Goal: Task Accomplishment & Management: Complete application form

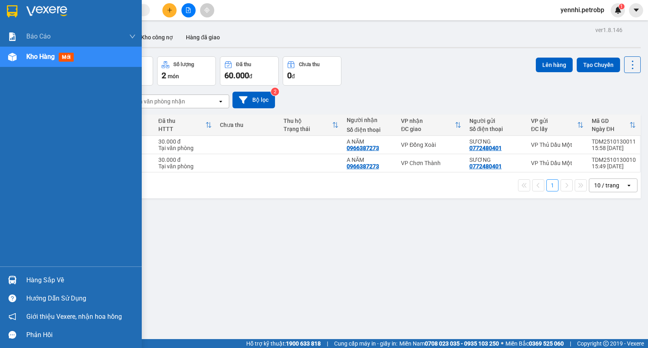
click at [23, 280] on div "Hàng sắp về" at bounding box center [71, 280] width 142 height 18
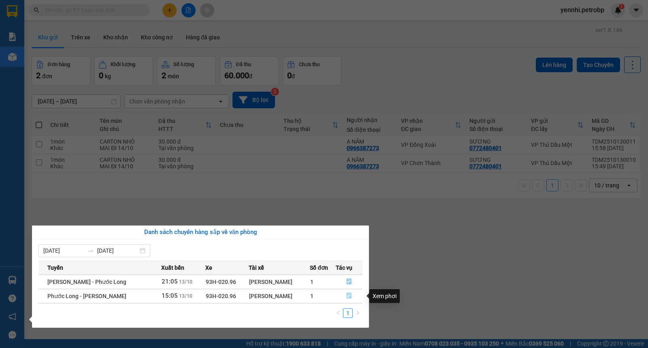
click at [346, 298] on icon "file-done" at bounding box center [349, 296] width 6 height 6
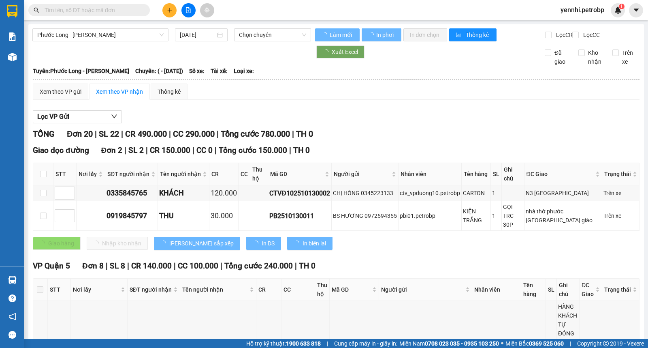
type input "[DATE]"
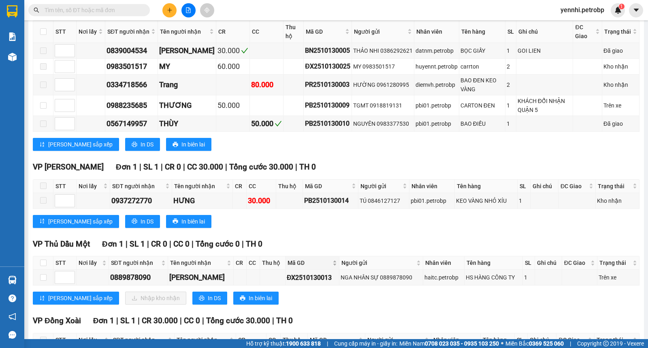
scroll to position [739, 0]
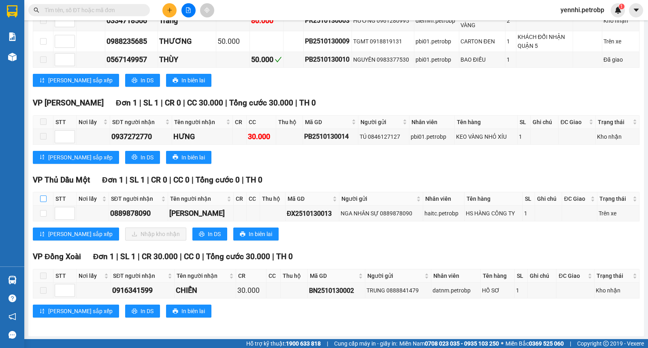
click at [42, 196] on input "checkbox" at bounding box center [43, 198] width 6 height 6
checkbox input "true"
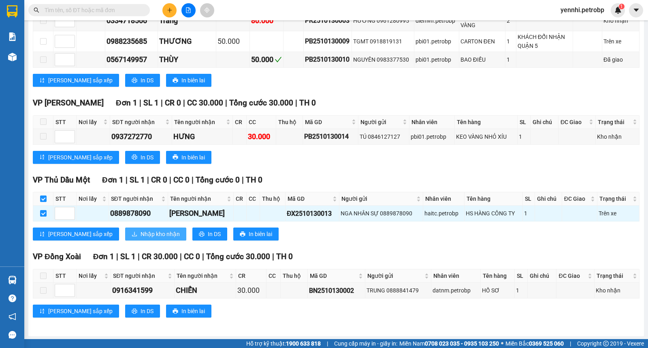
click at [141, 234] on span "Nhập kho nhận" at bounding box center [160, 233] width 39 height 9
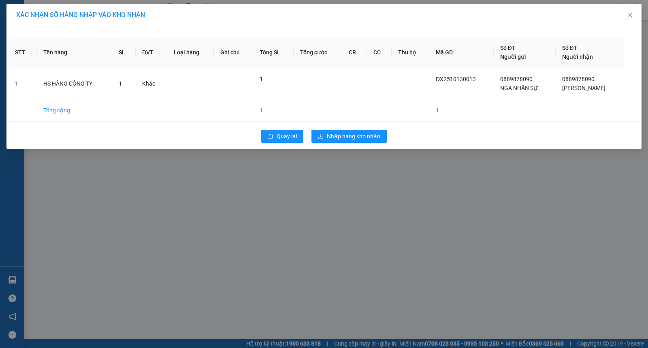
click at [357, 177] on div "XÁC NHẬN SỐ HÀNG NHẬP VÀO KHO NHẬN STT Tên hàng SL ĐVT Loại hàng Ghi chú Tổng S…" at bounding box center [324, 174] width 648 height 348
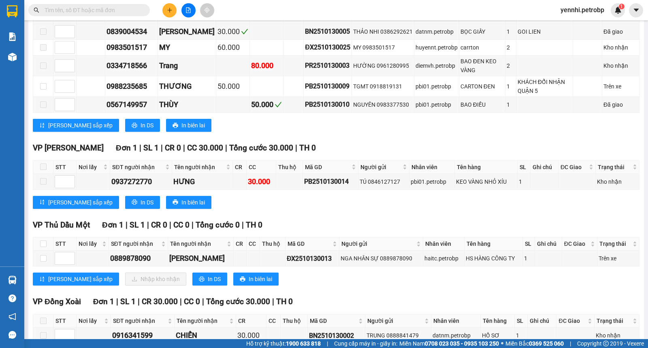
scroll to position [739, 0]
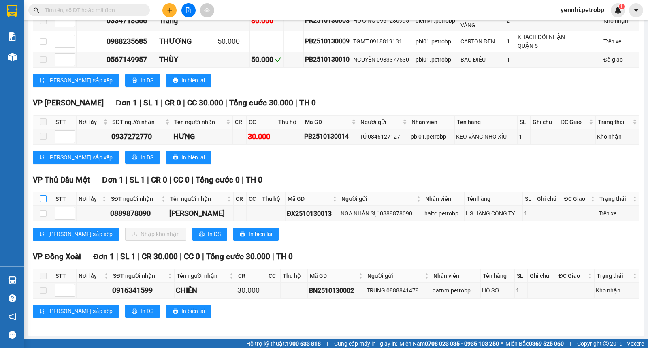
click at [43, 198] on input "checkbox" at bounding box center [43, 198] width 6 height 6
checkbox input "true"
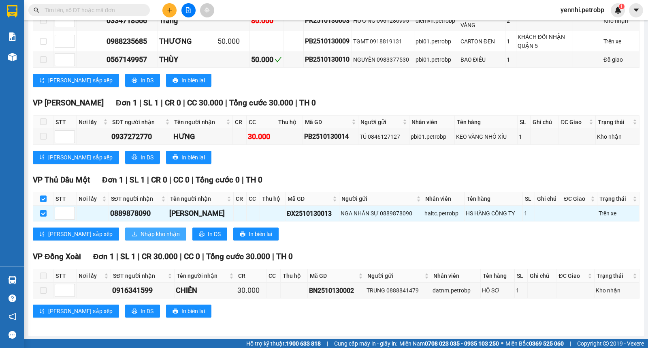
click at [141, 231] on span "Nhập kho nhận" at bounding box center [160, 233] width 39 height 9
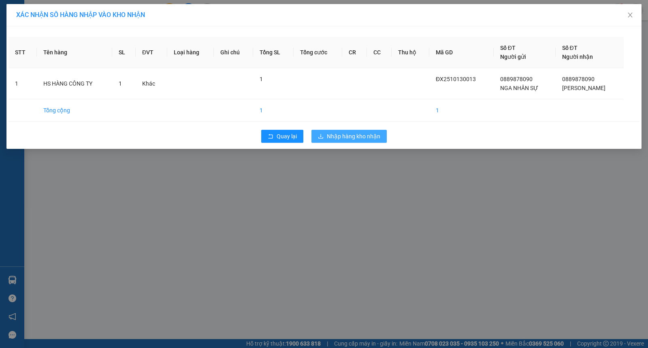
click at [354, 136] on span "Nhập hàng kho nhận" at bounding box center [353, 136] width 53 height 9
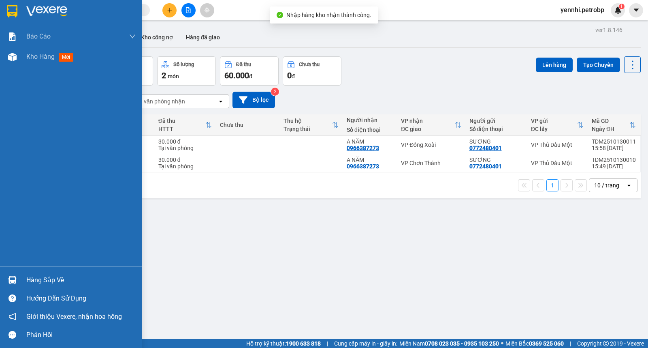
click at [17, 278] on div at bounding box center [12, 280] width 14 height 14
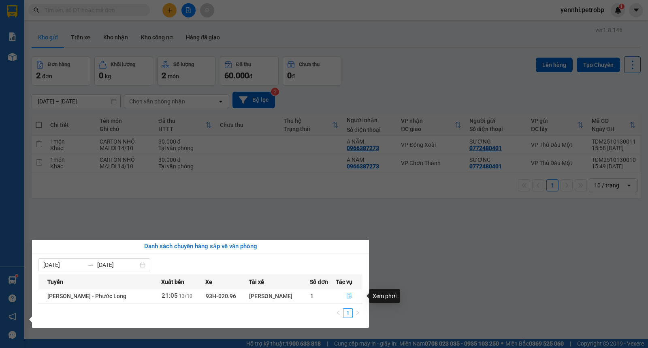
click at [347, 294] on icon "file-done" at bounding box center [349, 296] width 6 height 6
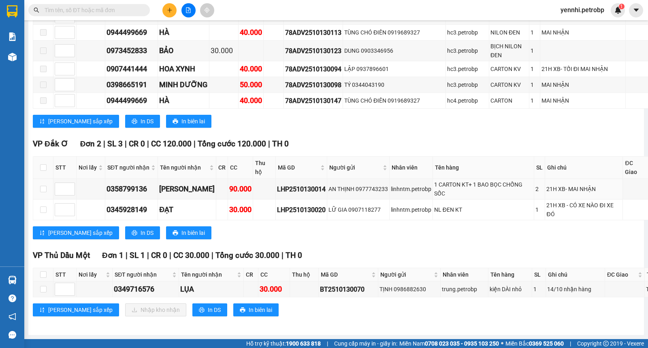
scroll to position [2376, 0]
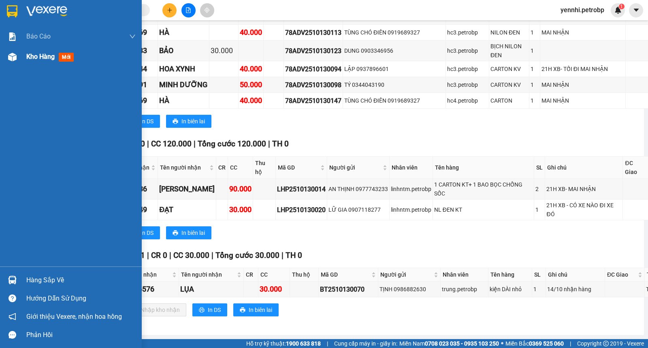
click at [14, 55] on img at bounding box center [12, 57] width 9 height 9
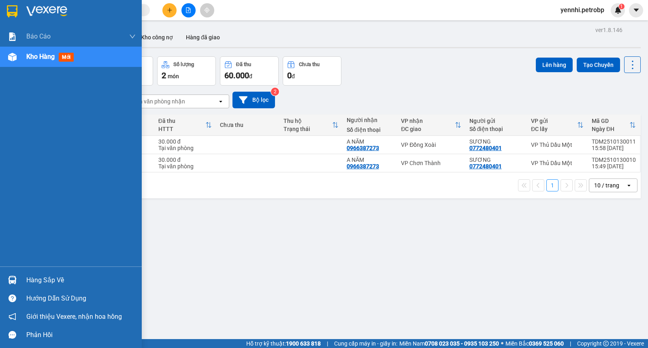
click at [28, 276] on div "Hàng sắp về" at bounding box center [80, 280] width 109 height 12
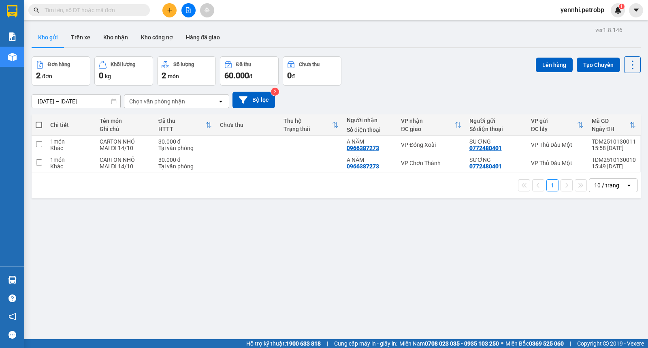
click at [409, 268] on section "Kết quả tìm kiếm ( 0 ) Bộ lọc Ngày lên hàng gần nhất No Data yennhi.petrobp 1 B…" at bounding box center [324, 174] width 648 height 348
click at [621, 13] on img at bounding box center [618, 9] width 7 height 7
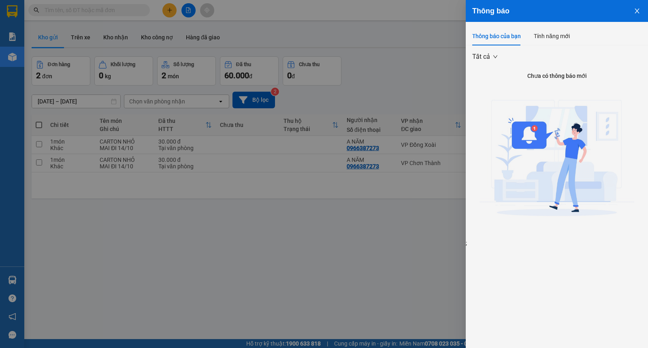
click at [634, 13] on icon "close" at bounding box center [637, 11] width 6 height 6
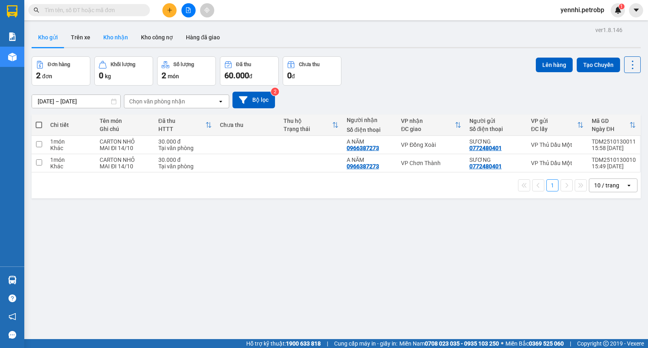
click at [110, 39] on button "Kho nhận" at bounding box center [116, 37] width 38 height 19
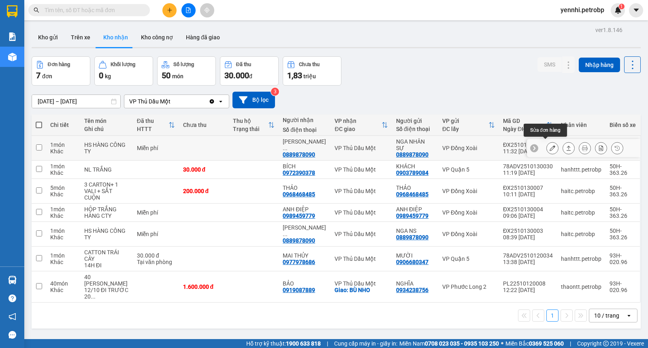
click at [550, 147] on icon at bounding box center [553, 148] width 6 height 6
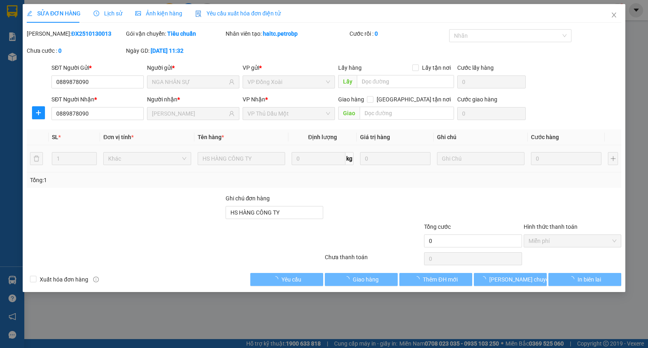
type input "0889878090"
type input "NGA NHÂN SỰ"
type input "0889878090"
type input "[PERSON_NAME]"
type input "HS HÀNG CÔNG TY"
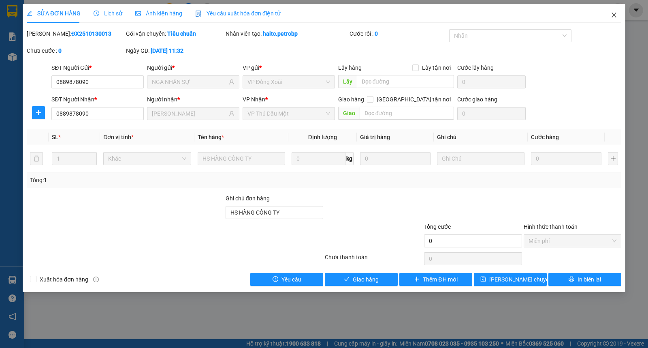
click at [616, 10] on span "Close" at bounding box center [614, 15] width 23 height 23
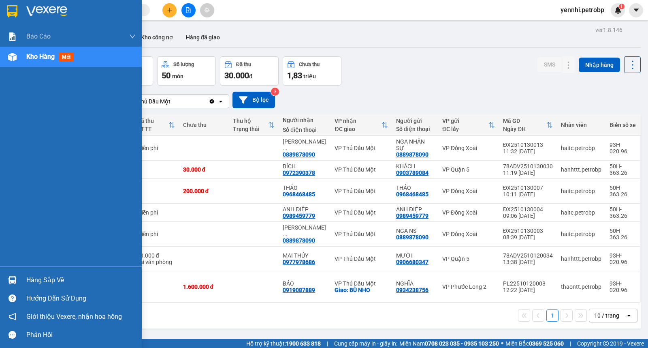
click at [10, 280] on img at bounding box center [12, 279] width 9 height 9
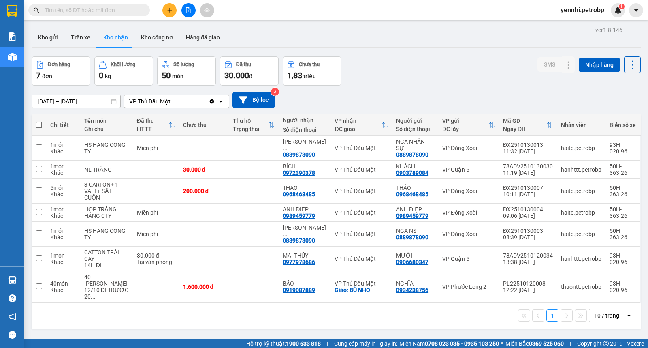
click at [391, 315] on section "Kết quả tìm kiếm ( 0 ) Bộ lọc Ngày lên hàng gần nhất No Data yennhi.petrobp 1 B…" at bounding box center [324, 174] width 648 height 348
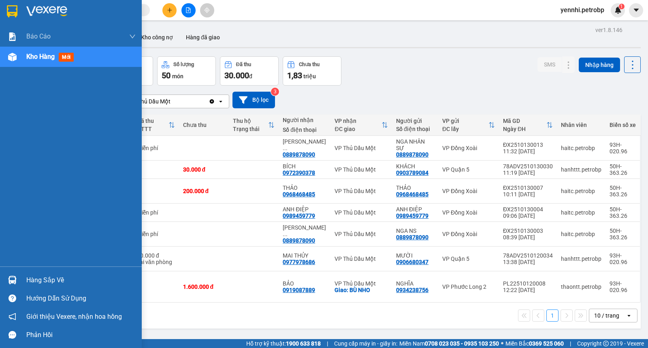
click at [21, 282] on div "Hàng sắp về" at bounding box center [71, 280] width 142 height 18
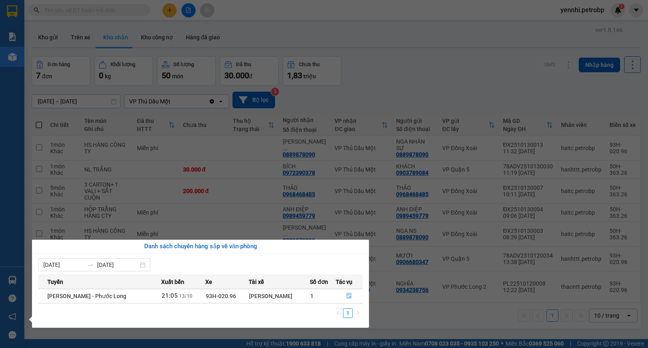
click at [394, 327] on section "Kết quả tìm kiếm ( 0 ) Bộ lọc Ngày lên hàng gần nhất No Data yennhi.petrobp 1 B…" at bounding box center [324, 174] width 648 height 348
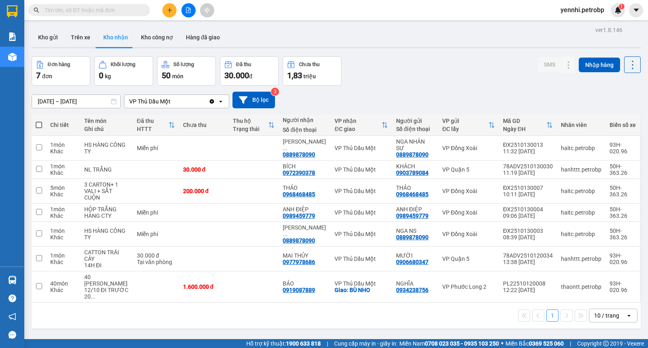
click at [12, 278] on img at bounding box center [12, 279] width 9 height 9
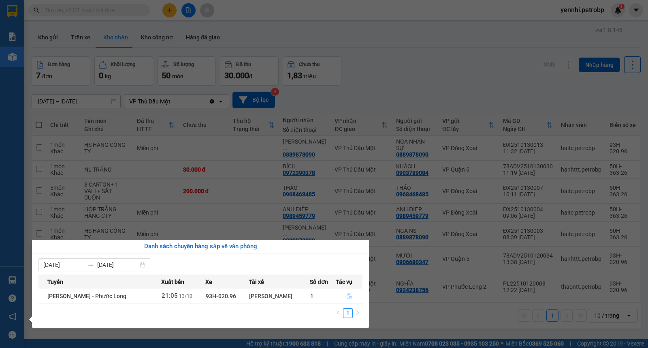
click at [386, 301] on section "Kết quả tìm kiếm ( 0 ) Bộ lọc Ngày lên hàng gần nhất No Data yennhi.petrobp 1 B…" at bounding box center [324, 174] width 648 height 348
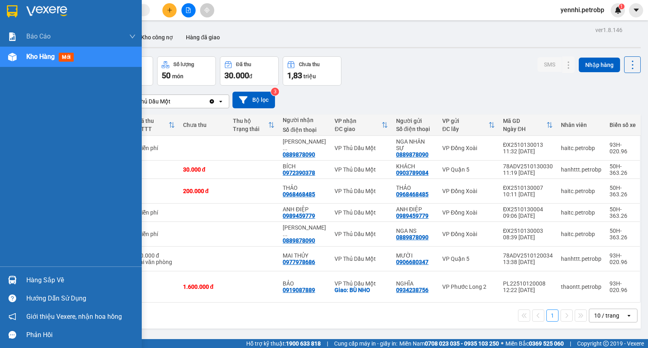
click at [72, 275] on div "Hàng sắp về" at bounding box center [80, 280] width 109 height 12
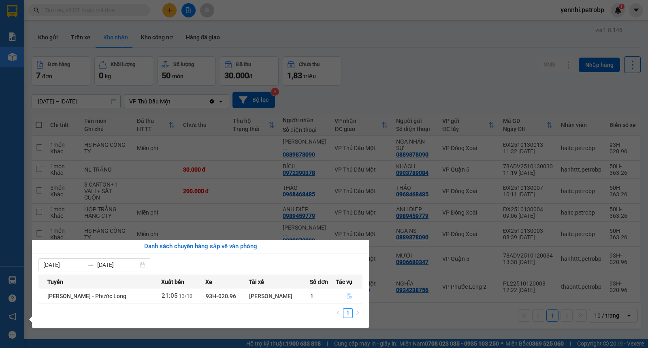
click at [425, 326] on section "Kết quả tìm kiếm ( 0 ) Bộ lọc Ngày lên hàng gần nhất No Data yennhi.petrobp 1 B…" at bounding box center [324, 174] width 648 height 348
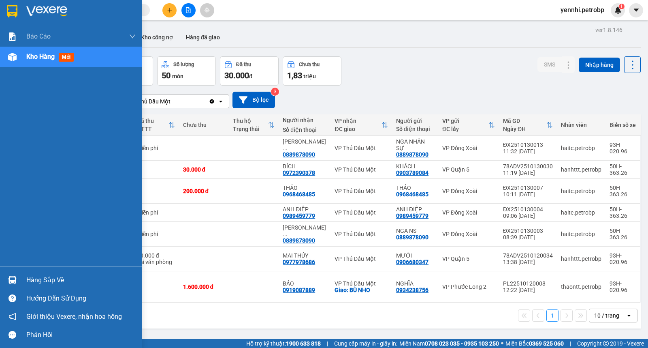
click at [1, 277] on div "Hàng sắp về" at bounding box center [71, 280] width 142 height 18
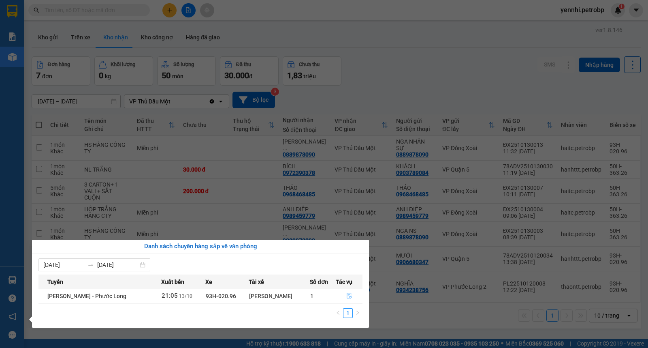
click at [401, 312] on section "Kết quả tìm kiếm ( 0 ) Bộ lọc Ngày lên hàng gần nhất No Data yennhi.petrobp 1 B…" at bounding box center [324, 174] width 648 height 348
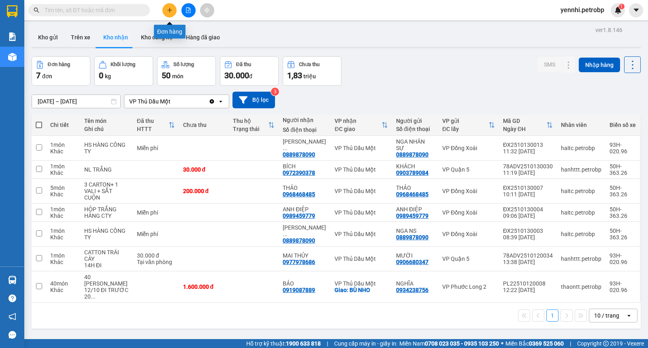
click at [169, 9] on icon "plus" at bounding box center [170, 10] width 6 height 6
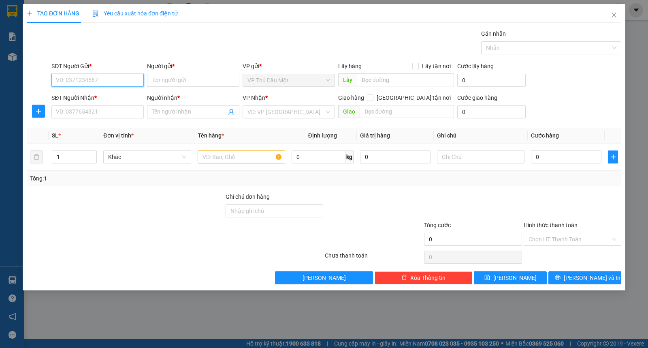
click at [99, 83] on input "SĐT Người Gửi *" at bounding box center [97, 80] width 92 height 13
click at [96, 91] on div "0967233949 - THƯƠNG" at bounding box center [97, 96] width 92 height 13
type input "0967233949"
type input "THƯƠNG"
type input "0938660128"
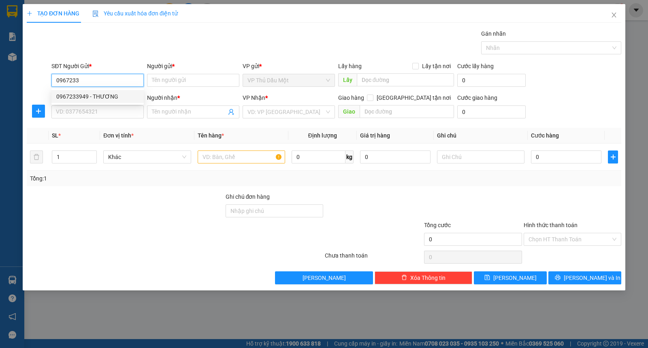
type input "TUẤN"
type input "50.000"
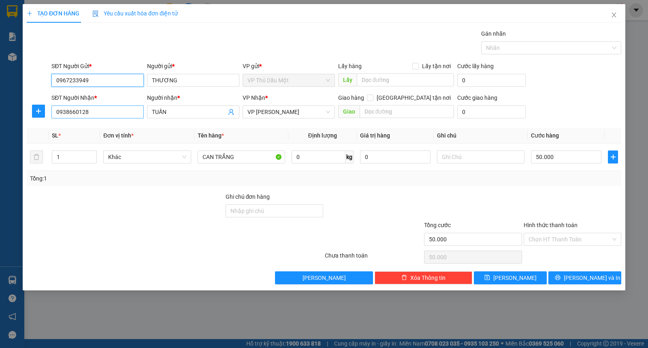
type input "0967233949"
click at [98, 113] on input "0938660128" at bounding box center [97, 111] width 92 height 13
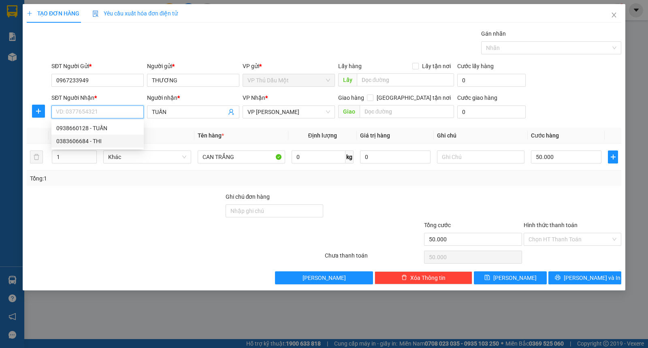
click at [100, 140] on div "0383606684 - THI" at bounding box center [97, 141] width 83 height 9
type input "0383606684"
type input "THI"
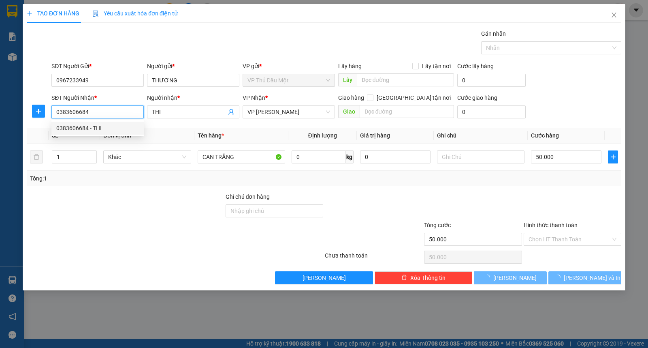
type input "110.000"
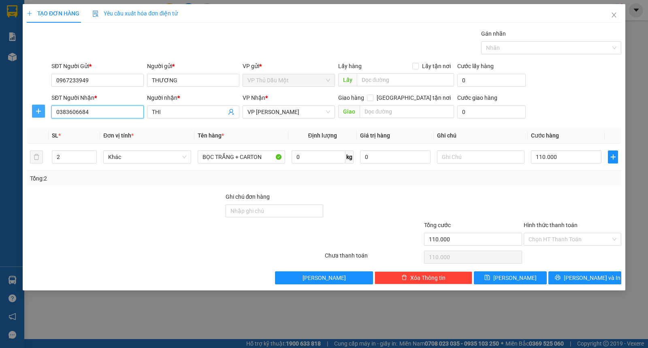
type input "0383606684"
click at [34, 109] on span "plus" at bounding box center [38, 111] width 12 height 6
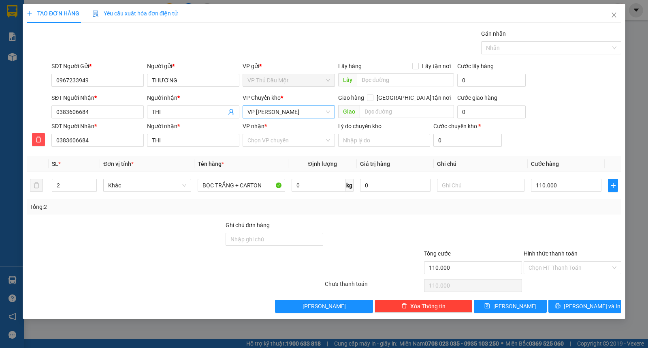
click at [289, 114] on span "VP [PERSON_NAME]" at bounding box center [289, 112] width 83 height 12
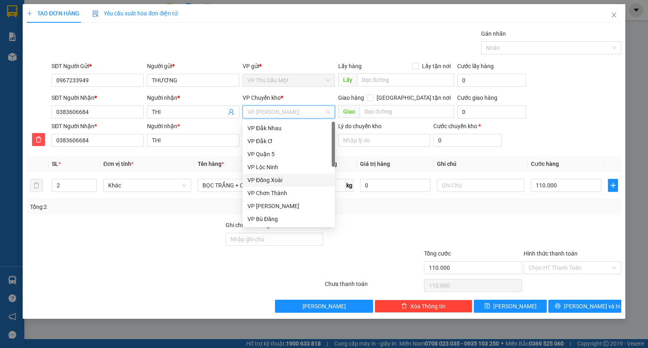
click at [294, 176] on div "VP Đồng Xoài" at bounding box center [289, 179] width 83 height 9
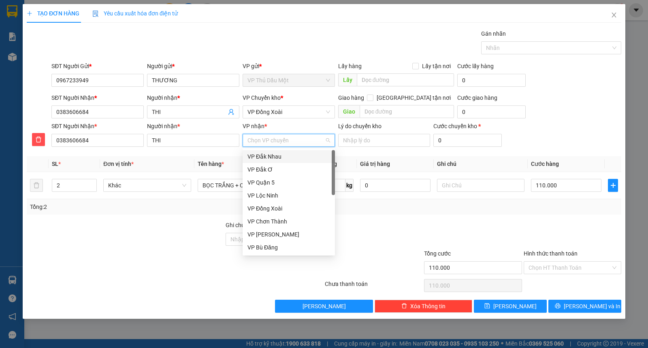
click at [280, 138] on input "VP nhận *" at bounding box center [286, 140] width 77 height 12
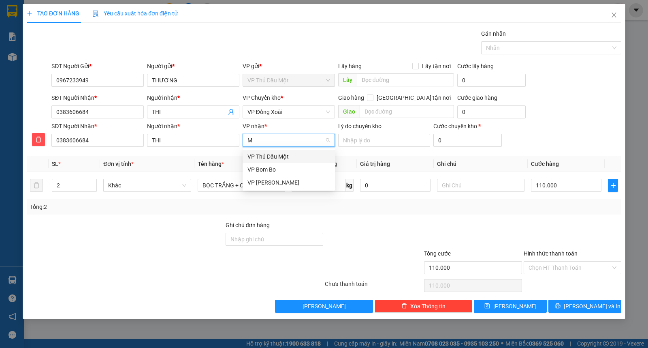
type input "MI"
click at [280, 156] on div "VP [PERSON_NAME]" at bounding box center [289, 156] width 83 height 9
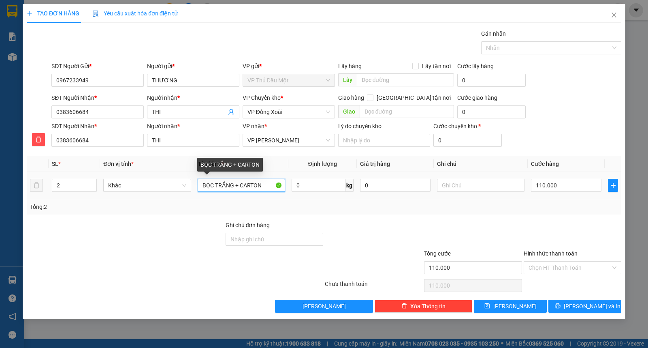
click at [265, 184] on input "BỌC TRẮNG + CARTON" at bounding box center [242, 185] width 88 height 13
type input "BỌC TRẮNG"
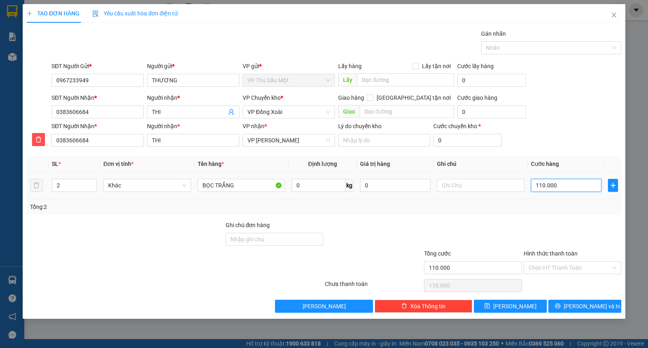
click at [559, 181] on input "110.000" at bounding box center [566, 185] width 70 height 13
type input "0"
click at [68, 180] on input "2" at bounding box center [74, 185] width 44 height 12
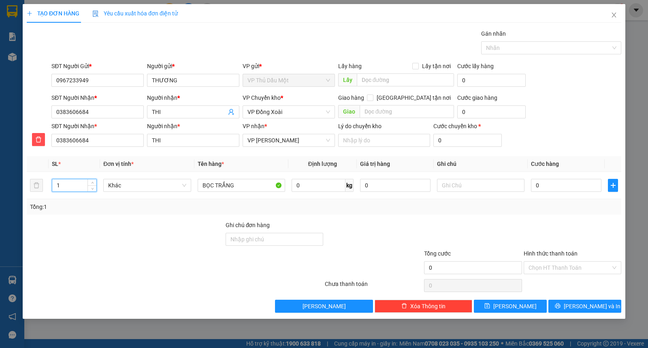
type input "1"
click at [545, 115] on div "SĐT Người Nhận * 0383606684 Người nhận * THI VP Chuyển kho * VP Đồng Xoài Giao …" at bounding box center [336, 107] width 573 height 28
click at [547, 179] on input "0" at bounding box center [566, 185] width 70 height 13
type input "0"
type input "3"
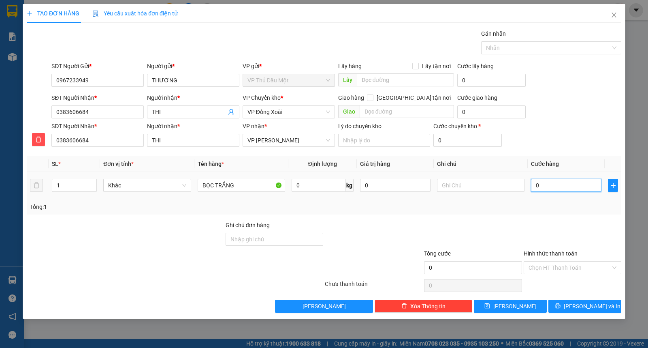
type input "3"
type input "03"
type input "30"
type input "030"
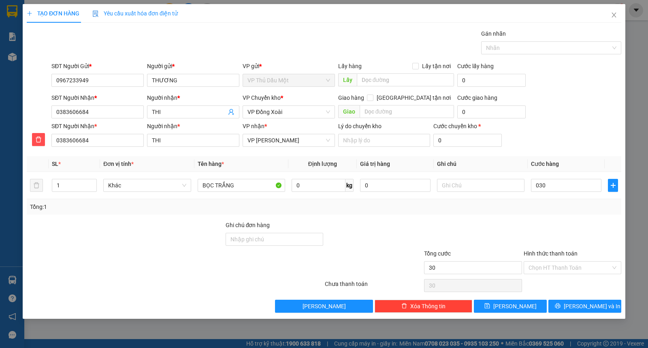
type input "30.000"
click at [576, 139] on div "SĐT Người Nhận * 0383606684 Người nhận * THI VP nhận * VP [PERSON_NAME] do chuy…" at bounding box center [336, 136] width 573 height 28
click at [551, 266] on input "Hình thức thanh toán" at bounding box center [570, 267] width 82 height 12
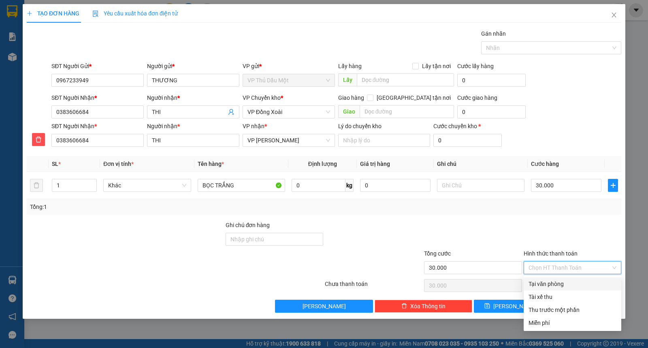
click at [549, 282] on div "Tại văn phòng" at bounding box center [573, 283] width 88 height 9
type input "0"
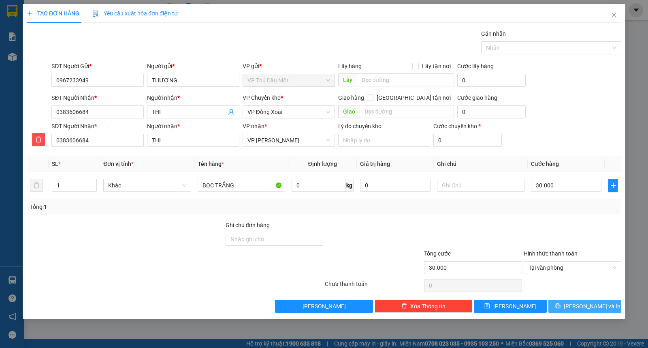
click at [579, 303] on span "[PERSON_NAME] và In" at bounding box center [592, 305] width 57 height 9
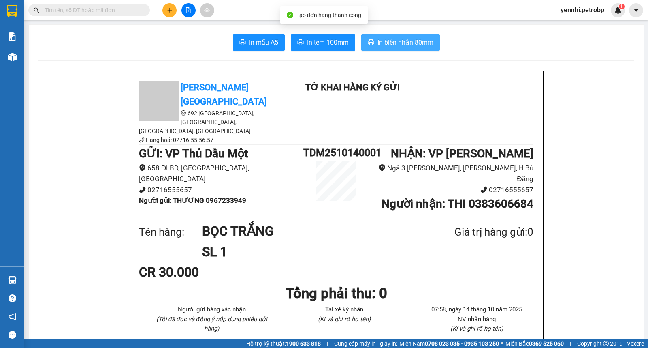
click at [383, 41] on span "In biên nhận 80mm" at bounding box center [406, 42] width 56 height 10
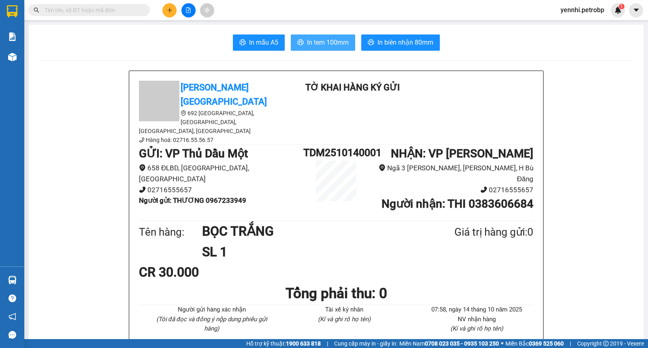
click at [335, 45] on span "In tem 100mm" at bounding box center [328, 42] width 42 height 10
click at [330, 49] on button "In tem 100mm" at bounding box center [323, 42] width 64 height 16
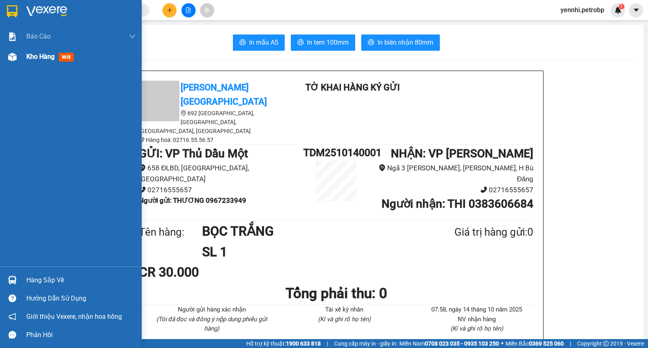
click at [15, 60] on img at bounding box center [12, 57] width 9 height 9
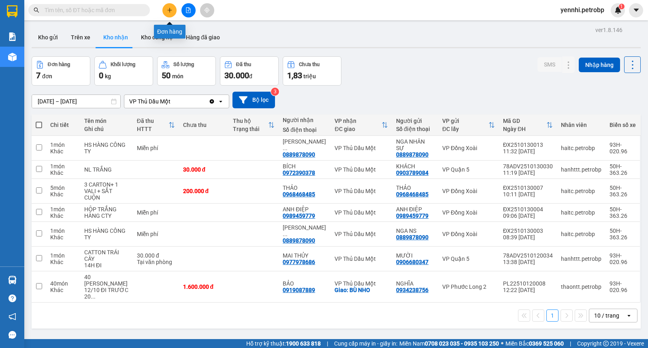
click at [167, 11] on icon "plus" at bounding box center [170, 10] width 6 height 6
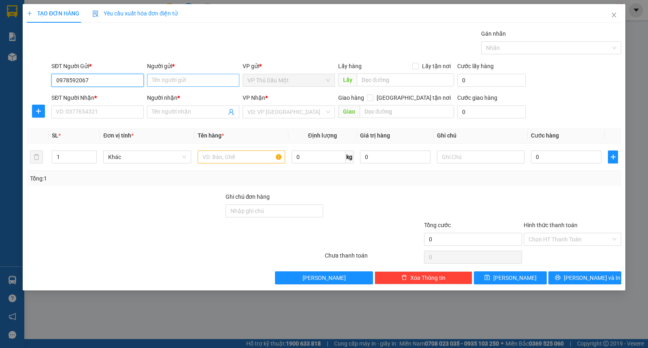
type input "0978592067"
click at [159, 76] on input "Người gửi *" at bounding box center [193, 80] width 92 height 13
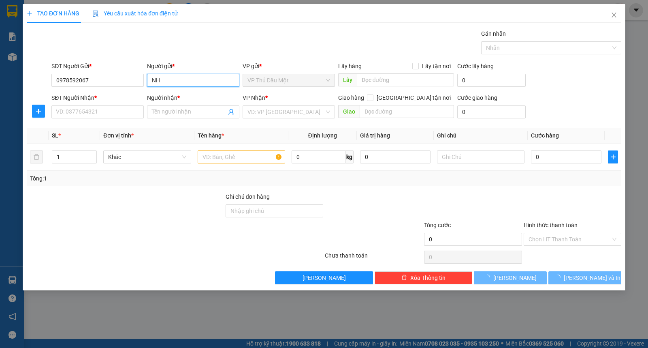
type input "N"
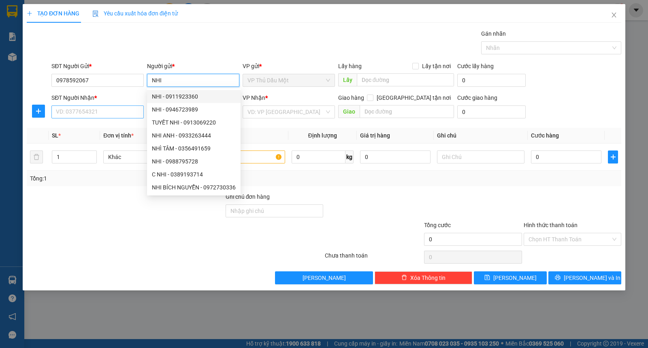
type input "NHI"
click at [66, 113] on input "SĐT Người Nhận *" at bounding box center [97, 111] width 92 height 13
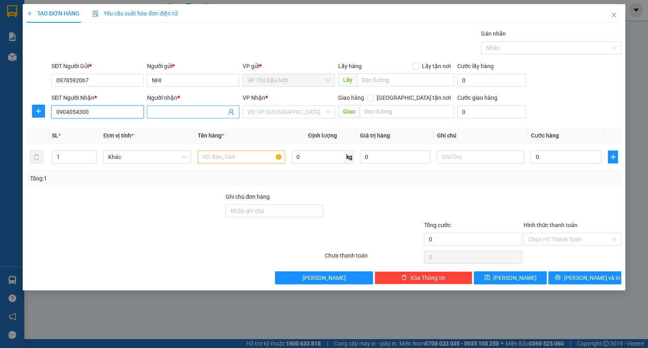
type input "0904054300"
click at [177, 106] on span at bounding box center [193, 111] width 92 height 13
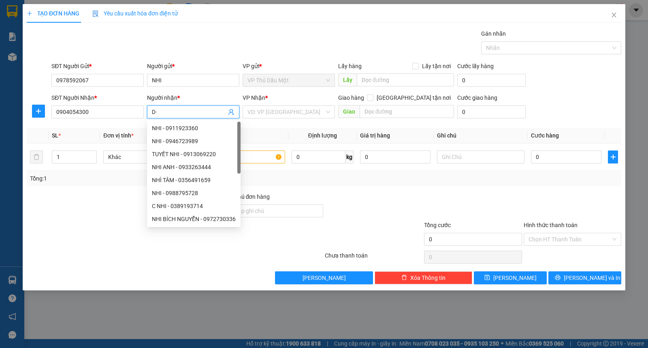
type input "D"
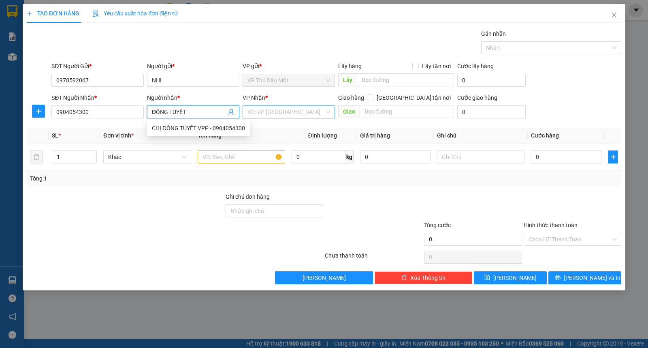
type input "ĐÔNG TUYẾT"
click at [267, 109] on input "search" at bounding box center [286, 112] width 77 height 12
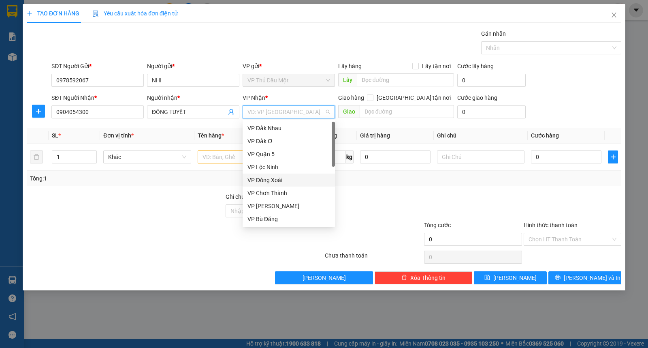
click at [274, 177] on div "VP Đồng Xoài" at bounding box center [289, 179] width 83 height 9
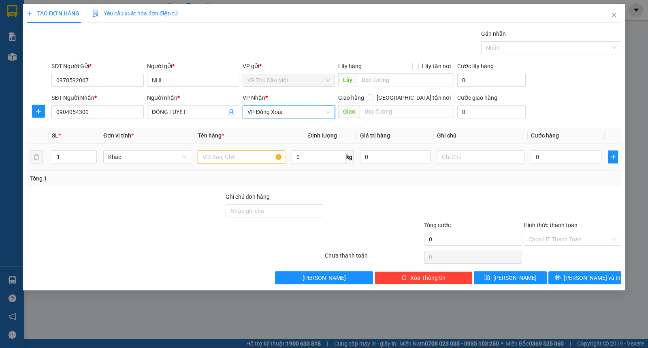
click at [241, 154] on input "text" at bounding box center [242, 156] width 88 height 13
type input "PHONG BÌ"
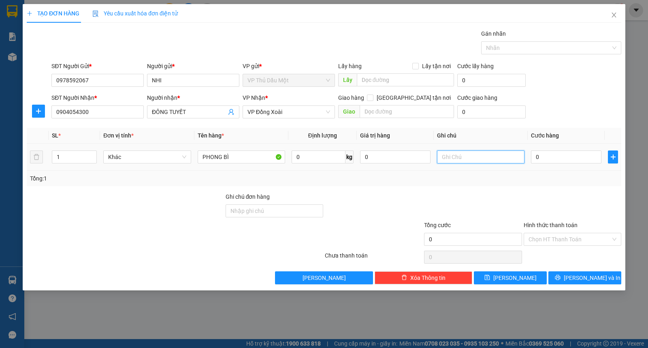
click at [464, 154] on input "text" at bounding box center [481, 156] width 88 height 13
type input "TRẠM TDM GỬI CHỊ ĐÔNG TUYẾT"
click at [578, 108] on div "SĐT Người Nhận * 0904054300 Người nhận * ĐÔNG TUYẾT VP Nhận * VP Đồng Xoài Giao…" at bounding box center [336, 107] width 573 height 28
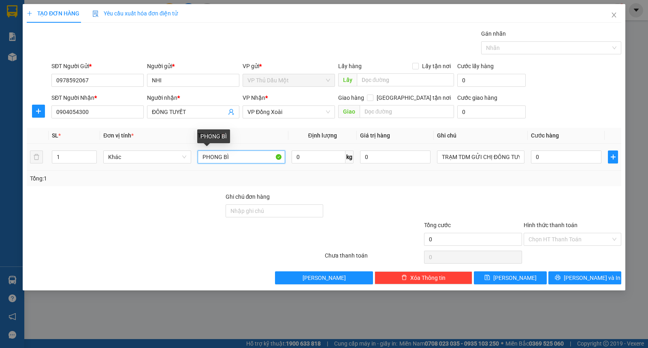
click at [250, 159] on input "PHONG BÌ" at bounding box center [242, 156] width 88 height 13
type input "GIẤY ĐỀ NGHỊ CUNG CẤP VPP"
click at [555, 103] on div "SĐT Người Nhận * 0904054300 Người nhận * ĐÔNG TUYẾT VP Nhận * VP Đồng Xoài Giao…" at bounding box center [336, 107] width 573 height 28
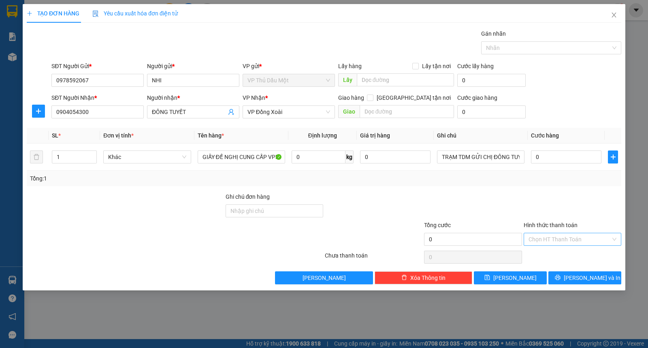
click at [564, 235] on input "Hình thức thanh toán" at bounding box center [570, 239] width 82 height 12
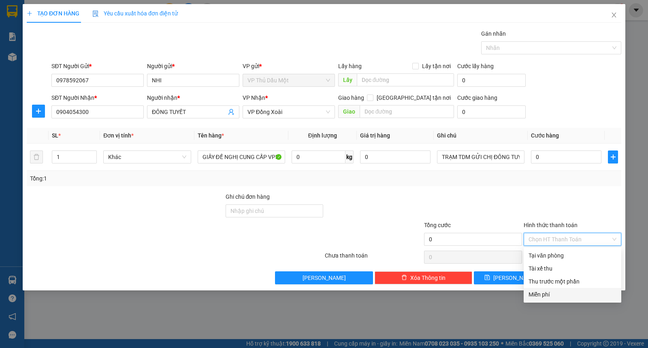
click at [559, 296] on div "Miễn phí" at bounding box center [573, 294] width 88 height 9
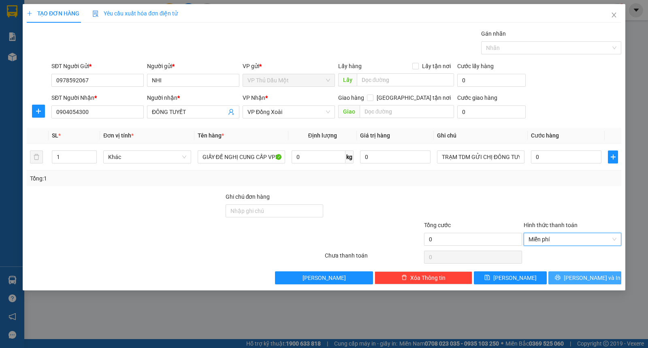
click at [576, 278] on button "[PERSON_NAME] và In" at bounding box center [585, 277] width 73 height 13
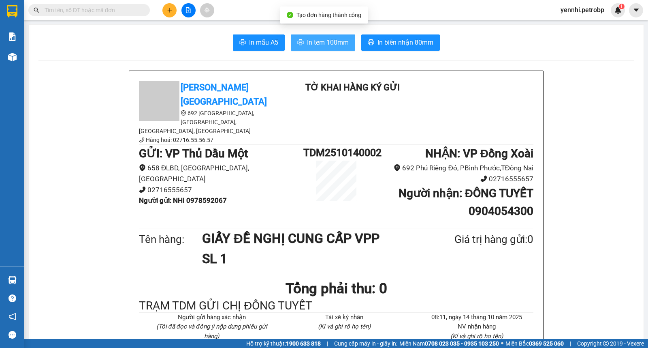
click at [299, 41] on icon "printer" at bounding box center [300, 42] width 6 height 6
click at [307, 41] on span "In tem 100mm" at bounding box center [328, 42] width 42 height 10
click at [328, 43] on span "In tem 100mm" at bounding box center [328, 42] width 42 height 10
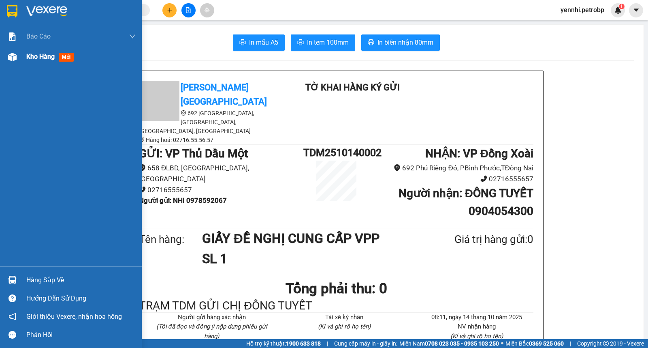
click at [23, 61] on div "Kho hàng mới" at bounding box center [71, 57] width 142 height 20
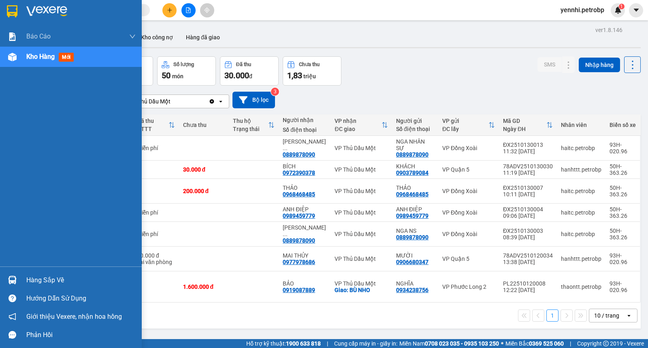
click at [15, 278] on img at bounding box center [12, 279] width 9 height 9
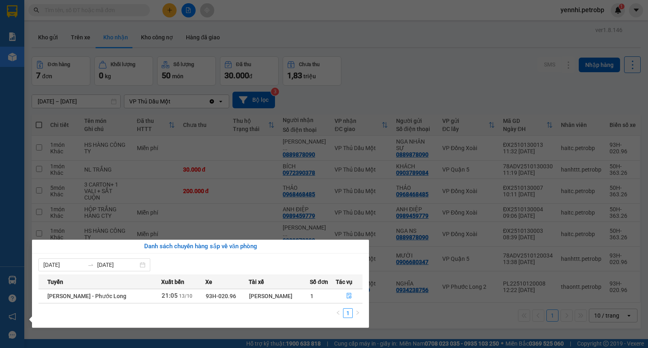
click at [434, 314] on section "Kết quả tìm kiếm ( 0 ) Bộ lọc Ngày lên hàng gần nhất No Data yennhi.petrobp 1 B…" at bounding box center [324, 174] width 648 height 348
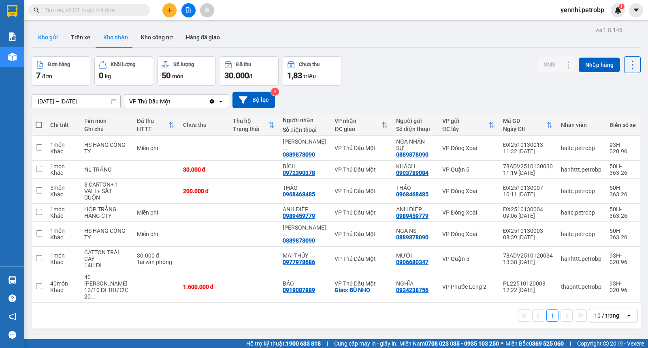
click at [50, 36] on button "Kho gửi" at bounding box center [48, 37] width 33 height 19
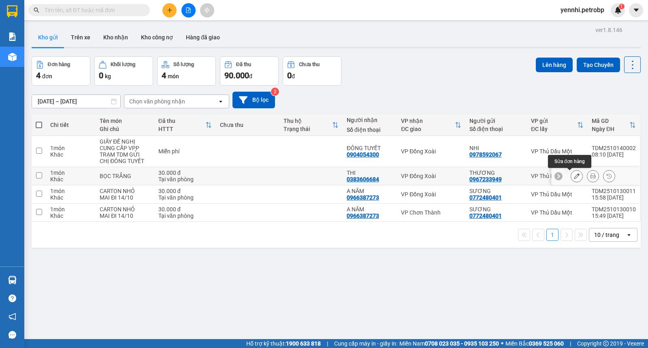
click at [574, 175] on icon at bounding box center [577, 176] width 6 height 6
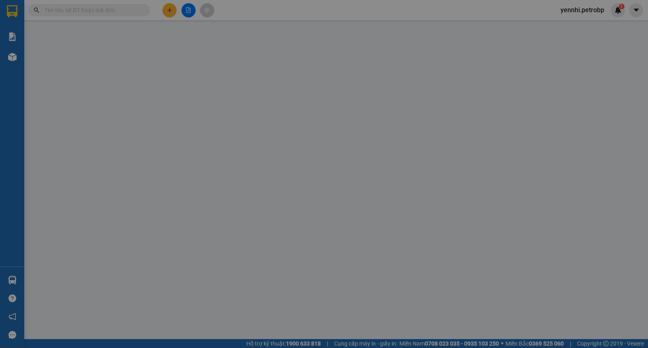
type input "0967233949"
type input "0383606684"
type input "30.000"
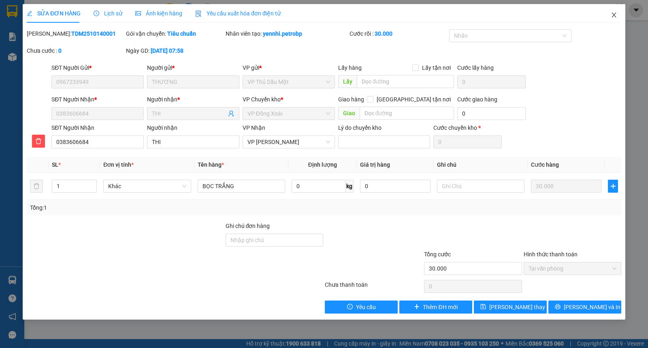
click at [611, 14] on icon "close" at bounding box center [614, 15] width 6 height 6
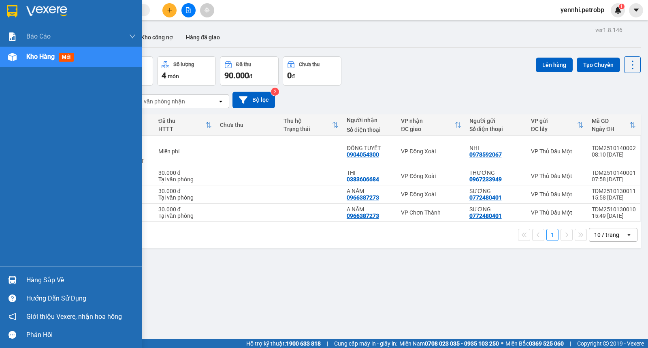
click at [57, 281] on div "Hàng sắp về" at bounding box center [80, 280] width 109 height 12
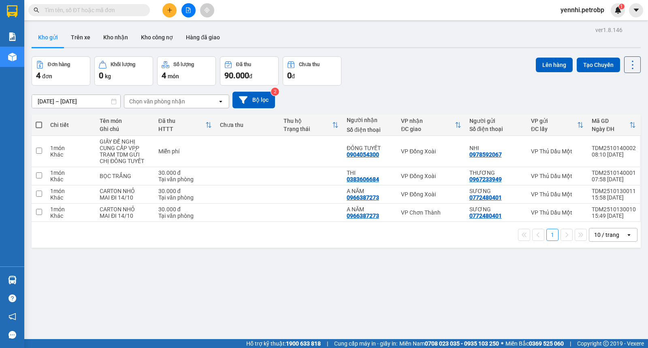
drag, startPoint x: 472, startPoint y: 278, endPoint x: 246, endPoint y: 347, distance: 235.9
click at [471, 279] on section "Kết quả tìm kiếm ( 0 ) Bộ lọc Ngày lên hàng gần nhất No Data yennhi.petrobp 1 B…" at bounding box center [324, 174] width 648 height 348
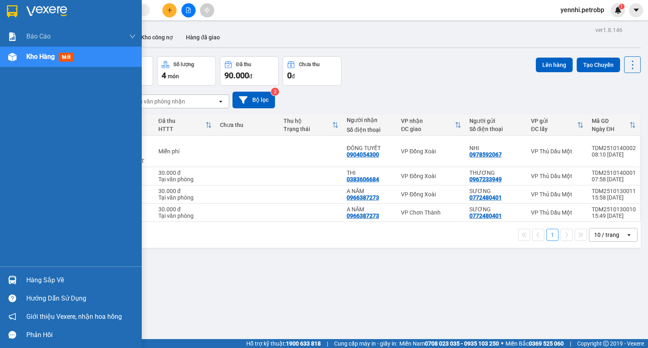
click at [18, 276] on div at bounding box center [12, 280] width 14 height 14
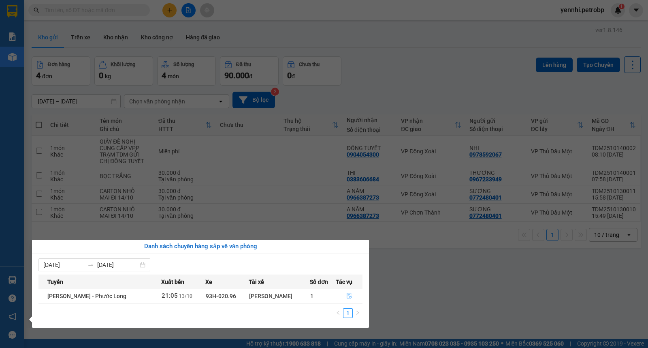
click at [421, 276] on section "Kết quả tìm kiếm ( 0 ) Bộ lọc Ngày lên hàng gần nhất No Data yennhi.petrobp 1 B…" at bounding box center [324, 174] width 648 height 348
